Goal: Check status

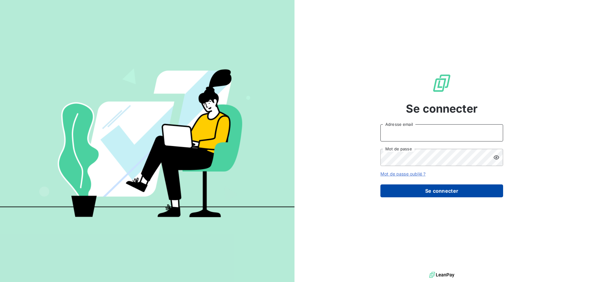
type input "[EMAIL_ADDRESS][DOMAIN_NAME]"
click at [486, 193] on button "Se connecter" at bounding box center [441, 190] width 123 height 13
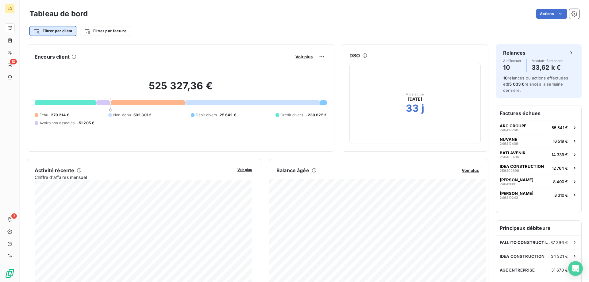
click at [54, 30] on html "LO 10 3 Tableau de bord Actions Filtrer par client Filtrer par facture Encours …" at bounding box center [294, 141] width 589 height 282
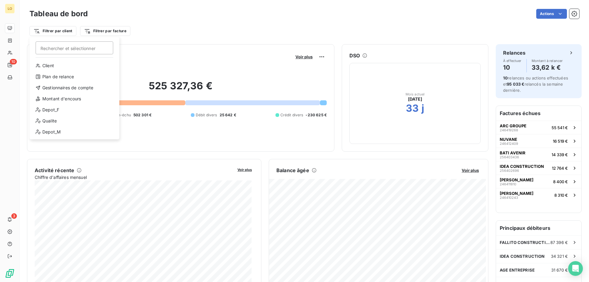
click at [55, 49] on input "Rechercher et sélectionner" at bounding box center [75, 47] width 78 height 13
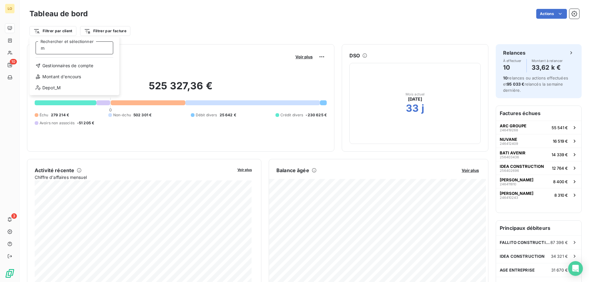
click at [48, 51] on input "m" at bounding box center [75, 47] width 78 height 13
drag, startPoint x: 78, startPoint y: 49, endPoint x: 12, endPoint y: 42, distance: 66.6
click at [12, 42] on html "LO 10 3 Tableau de bord Actions Filtrer par client my conception Rechercher et …" at bounding box center [294, 141] width 589 height 282
type input "175061"
click at [72, 50] on input "175061" at bounding box center [75, 47] width 78 height 13
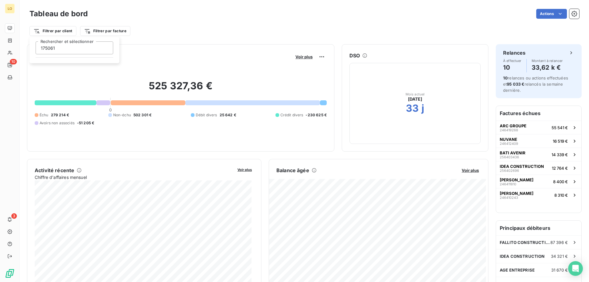
click at [9, 64] on html "LO 10 3 Tableau de bord Actions Filtrer par client 175061 Rechercher et sélecti…" at bounding box center [294, 141] width 589 height 282
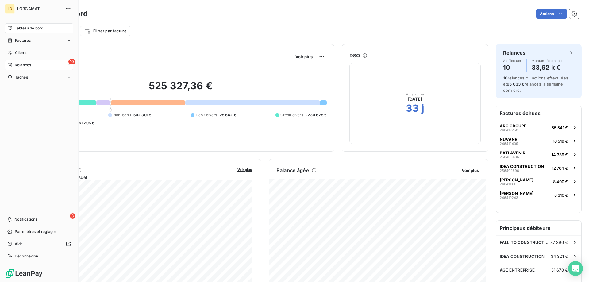
click at [26, 65] on span "Relances" at bounding box center [23, 65] width 16 height 6
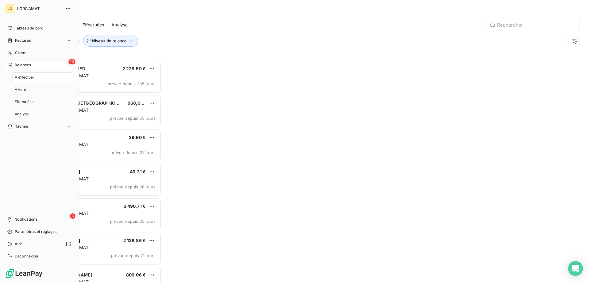
scroll to position [217, 127]
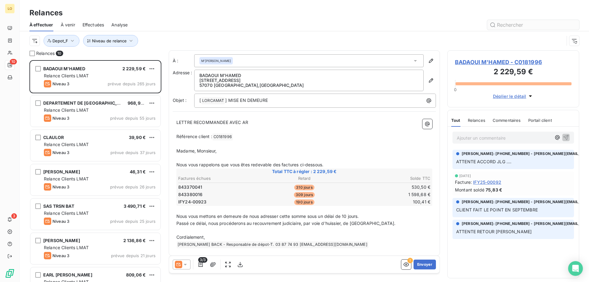
click at [501, 22] on input "text" at bounding box center [533, 25] width 92 height 10
type input "175061"
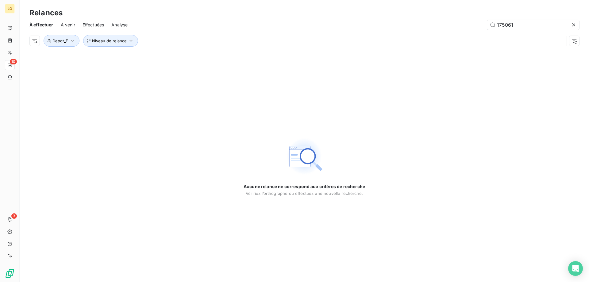
drag, startPoint x: 516, startPoint y: 25, endPoint x: 413, endPoint y: 36, distance: 103.6
click at [417, 36] on div "À effectuer À venir Effectuées Analyse 175061 Niveau de relance Depot_F" at bounding box center [304, 34] width 569 height 32
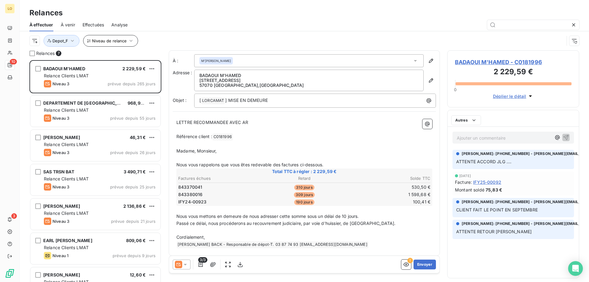
scroll to position [217, 127]
click at [90, 42] on icon "button" at bounding box center [89, 41] width 4 height 4
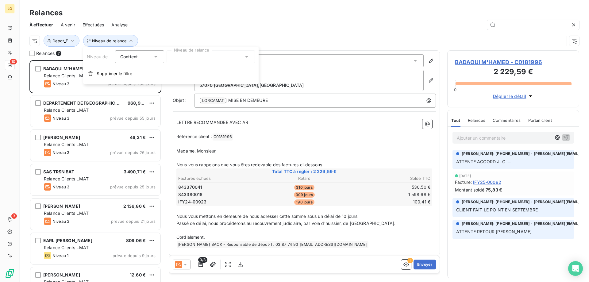
click at [154, 57] on icon at bounding box center [156, 57] width 6 height 6
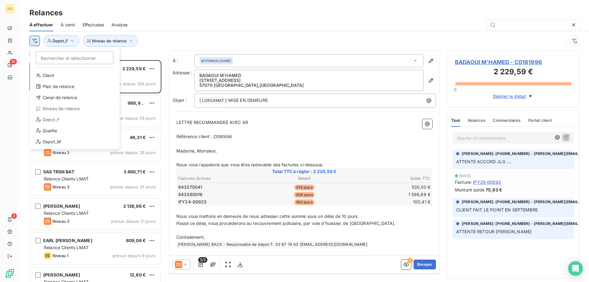
click at [35, 38] on html "LO 10 3 Relances À effectuer À venir Effectuées Analyse Rechercher et sélection…" at bounding box center [294, 141] width 589 height 282
click at [48, 76] on div "Client" at bounding box center [74, 76] width 85 height 10
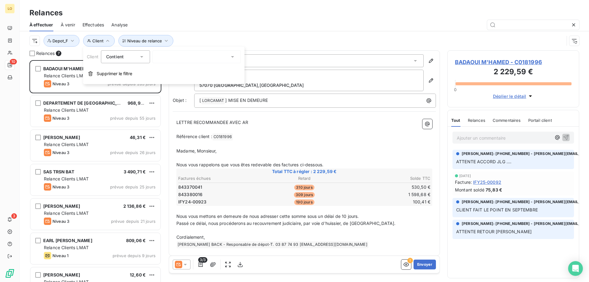
click at [158, 58] on input "text" at bounding box center [160, 57] width 5 height 6
type input "175061"
click at [205, 69] on li "MY CONCEPTION - C0175061" at bounding box center [196, 69] width 88 height 11
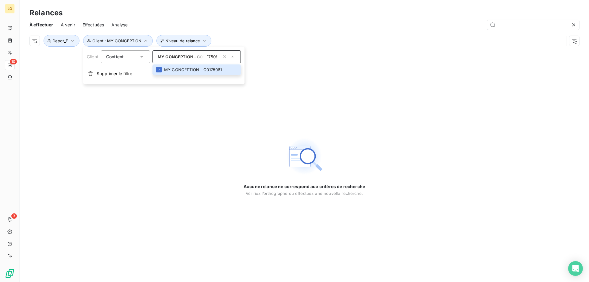
click at [189, 98] on div "Aucune relance ne correspond aux critères de recherche [PERSON_NAME] l’orthogra…" at bounding box center [304, 165] width 569 height 231
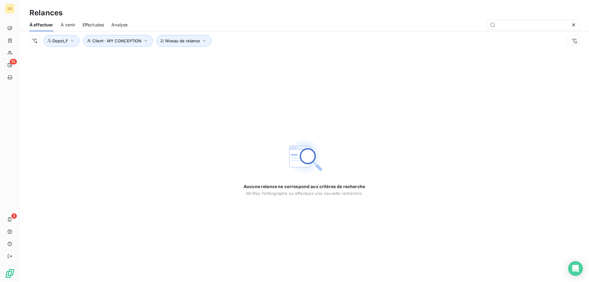
click at [189, 98] on div "Aucune relance ne correspond aux critères de recherche [PERSON_NAME] l’orthogra…" at bounding box center [304, 165] width 569 height 231
